Goal: Task Accomplishment & Management: Complete application form

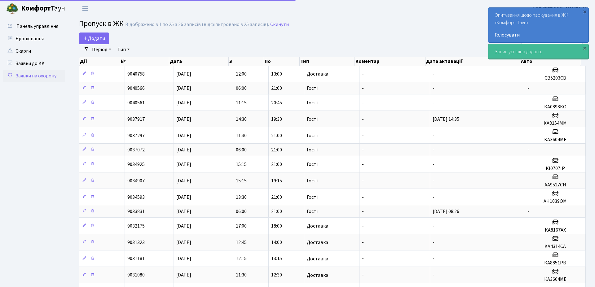
select select "25"
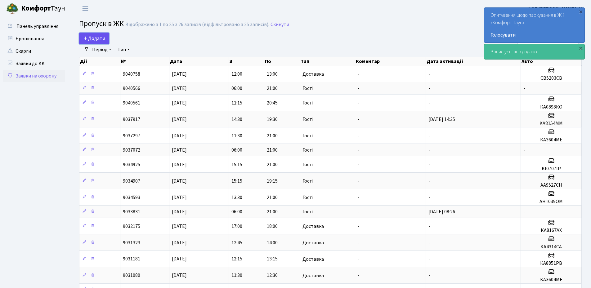
click at [96, 37] on span "Додати" at bounding box center [94, 38] width 22 height 7
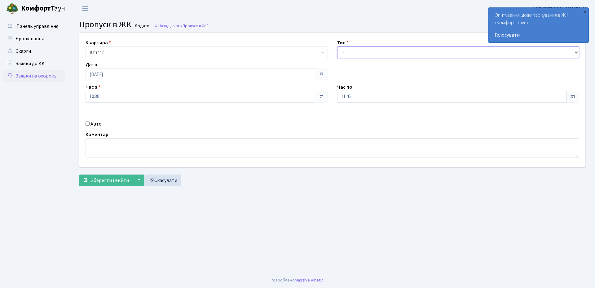
click at [353, 51] on select "- Доставка Таксі Гості Сервіс" at bounding box center [458, 53] width 242 height 12
select select "3"
click at [337, 47] on select "- Доставка Таксі Гості Сервіс" at bounding box center [458, 53] width 242 height 12
click at [134, 73] on input "[DATE]" at bounding box center [201, 75] width 230 height 12
click at [91, 114] on td "6" at bounding box center [91, 114] width 9 height 9
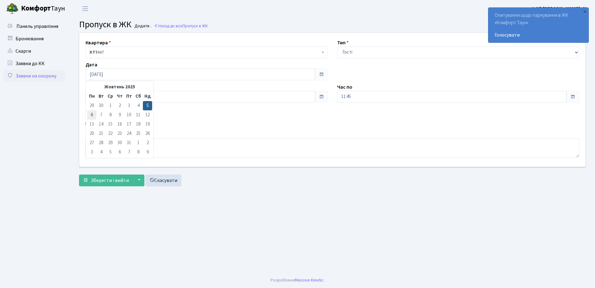
type input "06.10.2025"
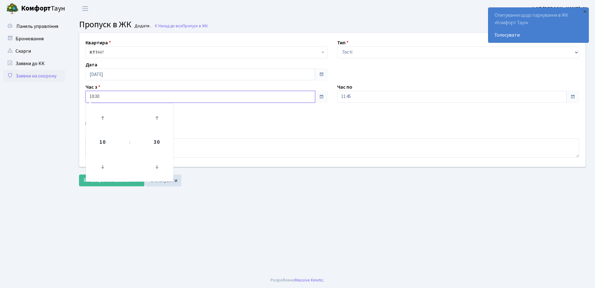
click at [110, 96] on input "10:30" at bounding box center [201, 97] width 230 height 12
click at [102, 166] on icon at bounding box center [102, 166] width 17 height 17
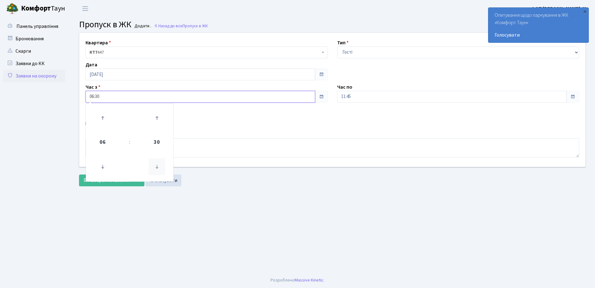
click at [159, 166] on icon at bounding box center [157, 166] width 17 height 17
click at [158, 168] on icon at bounding box center [157, 166] width 17 height 17
type input "06:00"
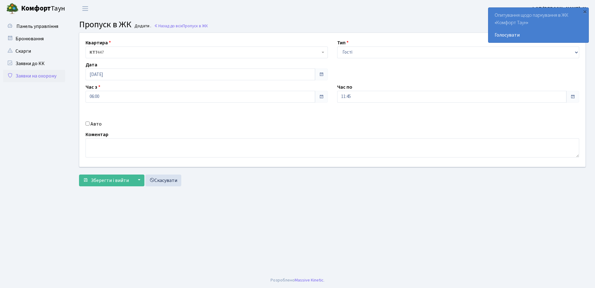
click at [217, 129] on div "Квартира <b>КТ7</b>&nbsp;&nbsp;&nbsp;447 КТ7 447 Тип - Доставка Таксі Гості Сер…" at bounding box center [333, 100] width 516 height 134
click at [357, 96] on input "11:45" at bounding box center [452, 97] width 230 height 12
click at [353, 119] on icon at bounding box center [354, 118] width 17 height 17
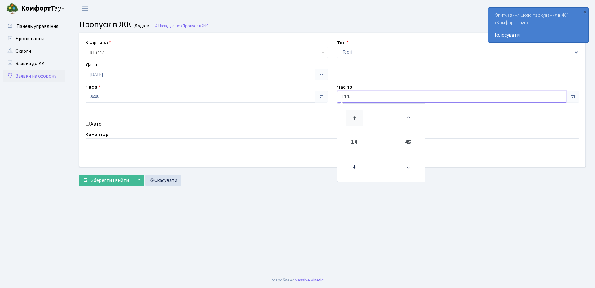
click at [353, 119] on icon at bounding box center [354, 118] width 17 height 17
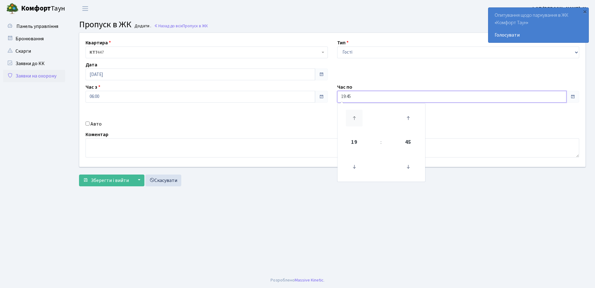
click at [353, 119] on icon at bounding box center [354, 118] width 17 height 17
type input "20:45"
click at [285, 127] on div "Авто" at bounding box center [207, 123] width 252 height 7
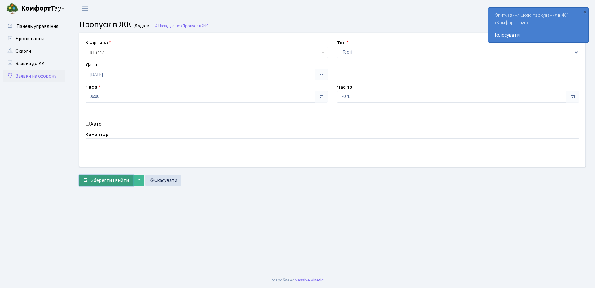
click at [102, 180] on span "Зберегти і вийти" at bounding box center [110, 180] width 38 height 7
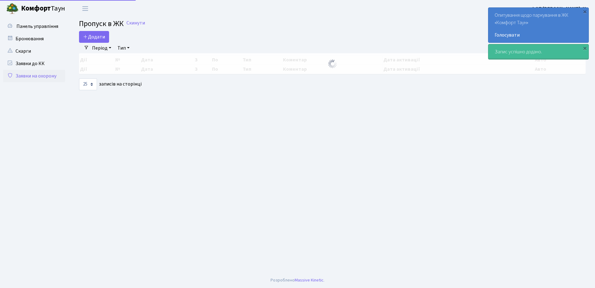
select select "25"
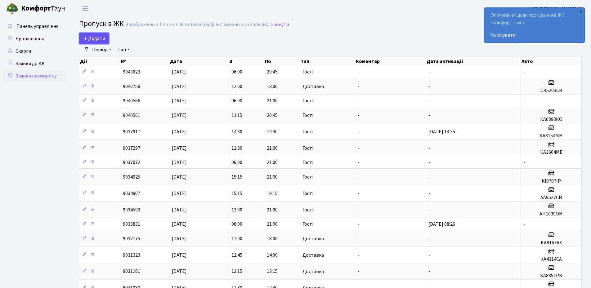
click at [93, 37] on span "Додати" at bounding box center [94, 38] width 22 height 7
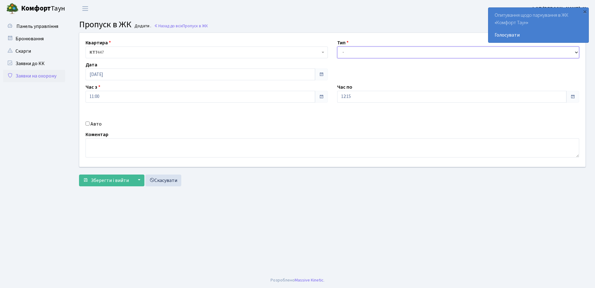
click at [380, 49] on select "- Доставка Таксі Гості Сервіс" at bounding box center [458, 53] width 242 height 12
select select "3"
click at [337, 47] on select "- Доставка Таксі Гості Сервіс" at bounding box center [458, 53] width 242 height 12
click at [365, 96] on input "12:15" at bounding box center [452, 97] width 230 height 12
click at [353, 118] on icon at bounding box center [354, 118] width 17 height 17
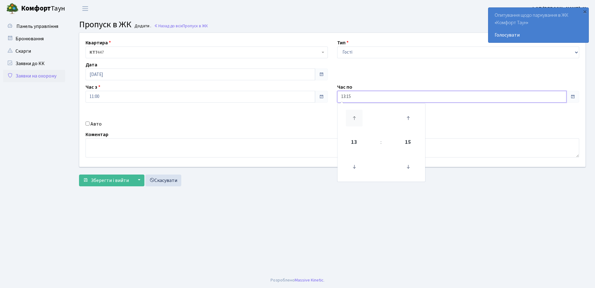
click at [353, 118] on icon at bounding box center [354, 118] width 17 height 17
type input "16:15"
click at [300, 117] on div "Квартира <b>КТ7</b>&nbsp;&nbsp;&nbsp;447 КТ7 447 Тип - Доставка Таксі Гості Сер…" at bounding box center [333, 100] width 516 height 134
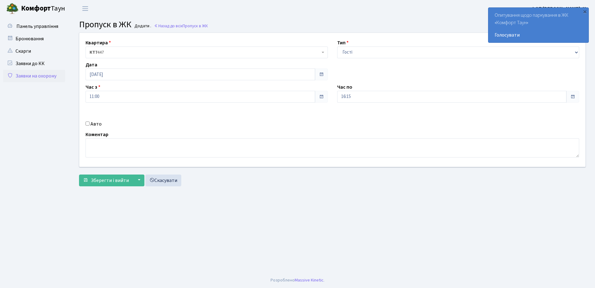
click at [89, 122] on input "Авто" at bounding box center [88, 124] width 4 height 4
checkbox input "true"
paste input "КА1811ВХ"
type input "КА1811ВХ"
click at [109, 179] on span "Зберегти і вийти" at bounding box center [110, 180] width 38 height 7
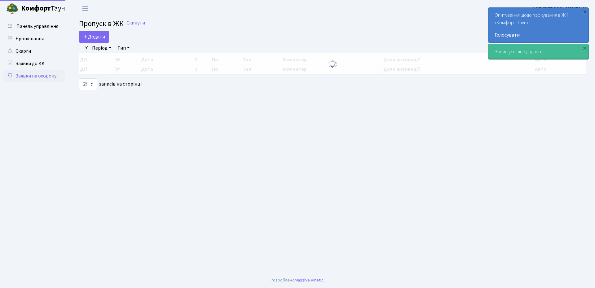
select select "25"
